Goal: Task Accomplishment & Management: Complete application form

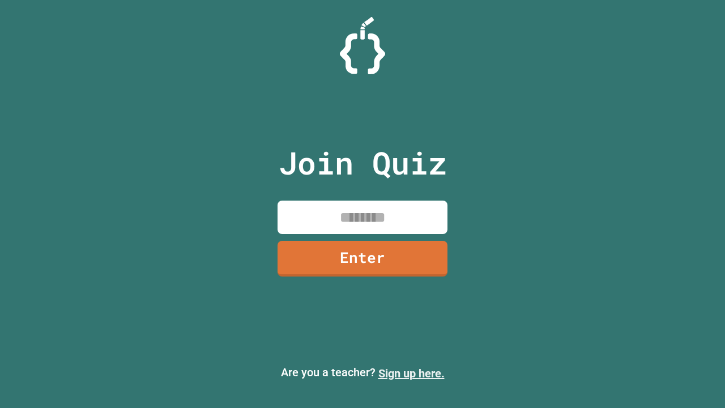
click at [411, 373] on link "Sign up here." at bounding box center [411, 373] width 66 height 14
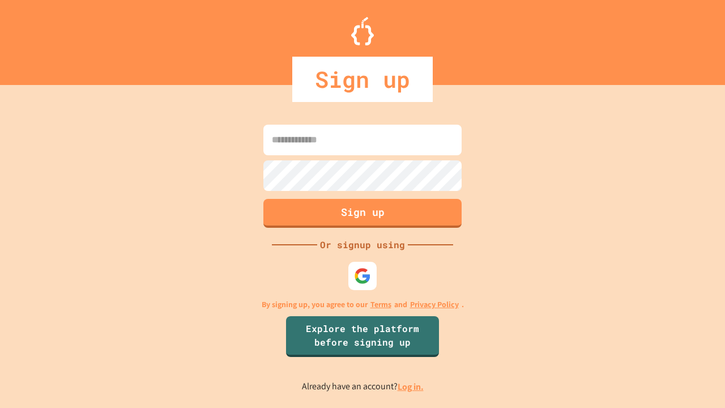
click at [411, 386] on link "Log in." at bounding box center [411, 387] width 26 height 12
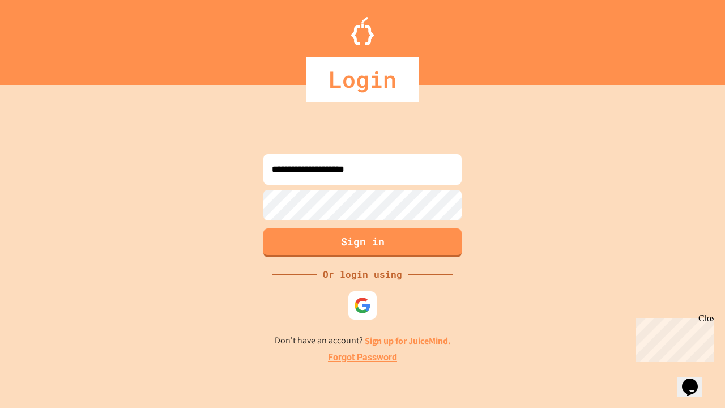
type input "**********"
